Goal: Browse casually: Explore the website without a specific task or goal

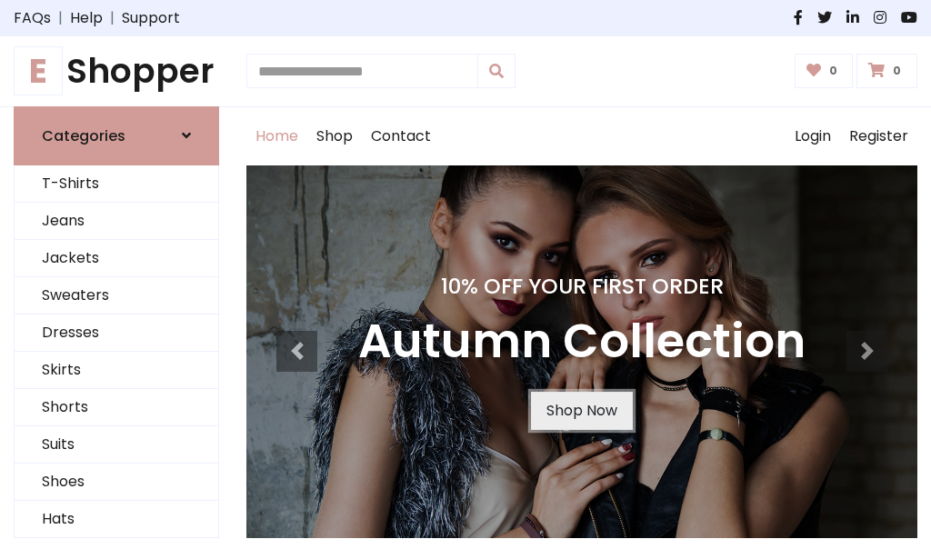
click at [581, 410] on link "Shop Now" at bounding box center [582, 411] width 102 height 38
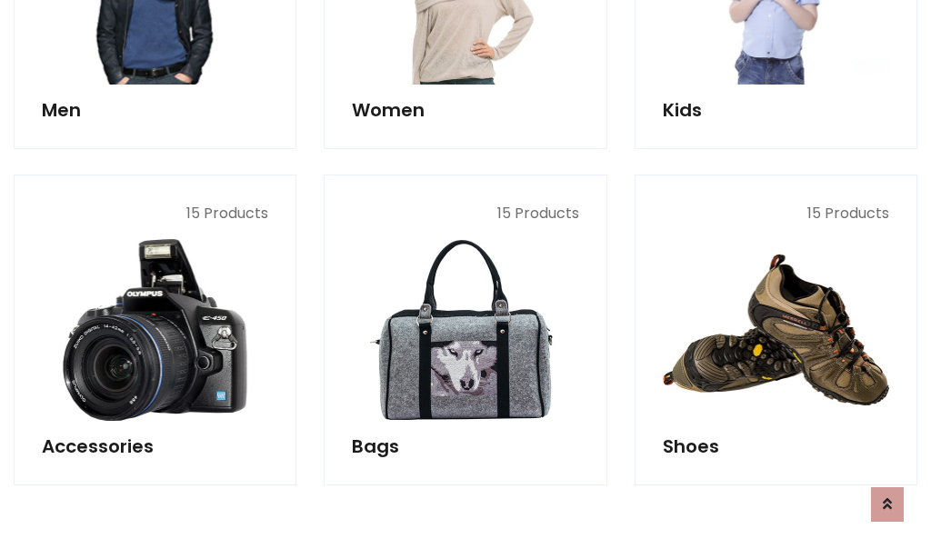
scroll to position [1812, 0]
